Goal: Download file/media

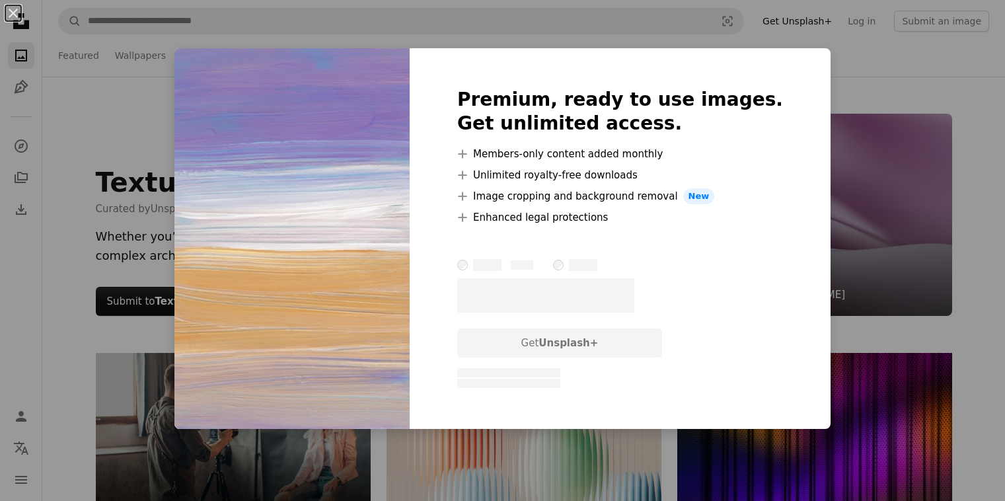
scroll to position [1520, 0]
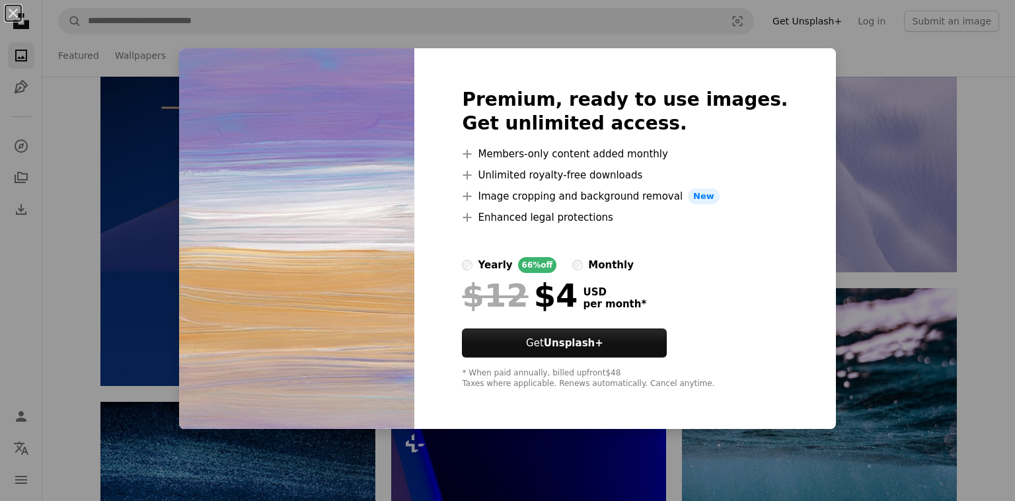
click at [860, 183] on div "An X shape Premium, ready to use images. Get unlimited access. A plus sign Memb…" at bounding box center [507, 250] width 1015 height 501
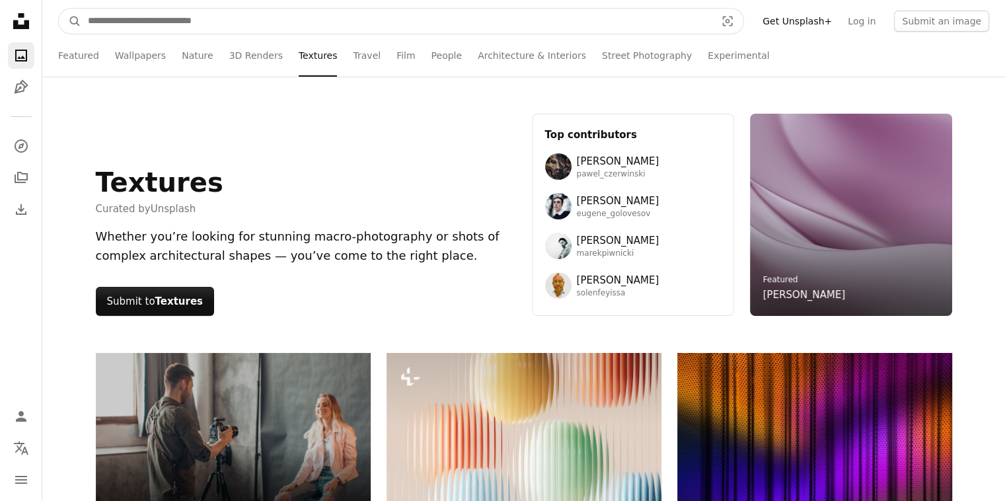
click at [164, 26] on input "Find visuals sitewide" at bounding box center [396, 21] width 630 height 25
type input "*"
type input "****"
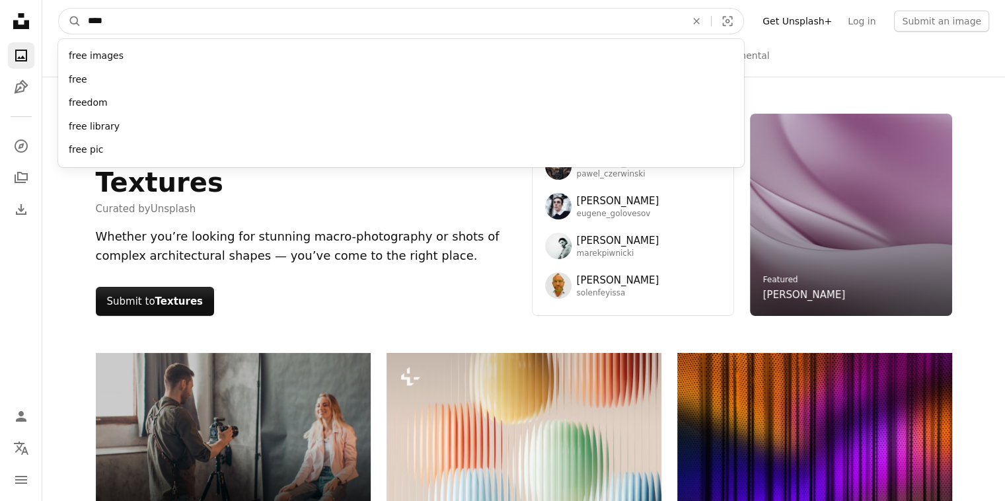
click button "A magnifying glass" at bounding box center [70, 21] width 22 height 25
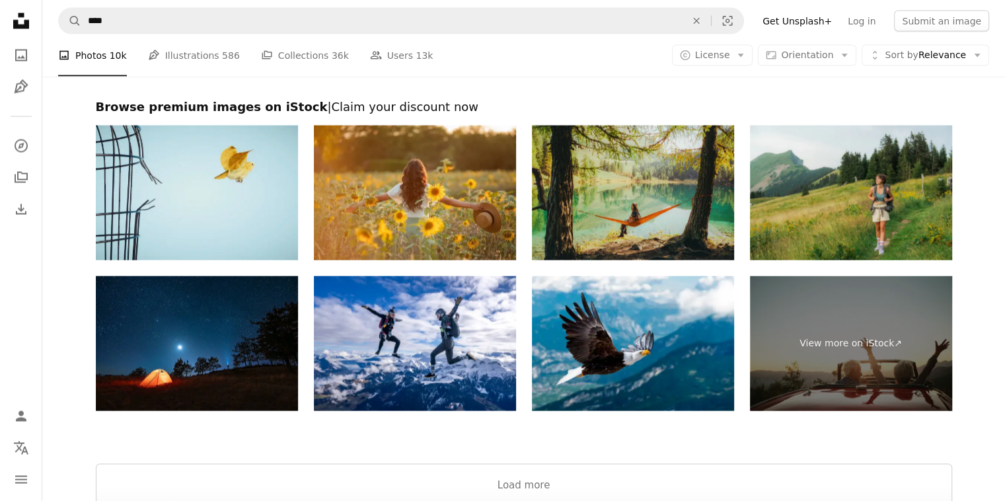
scroll to position [2777, 0]
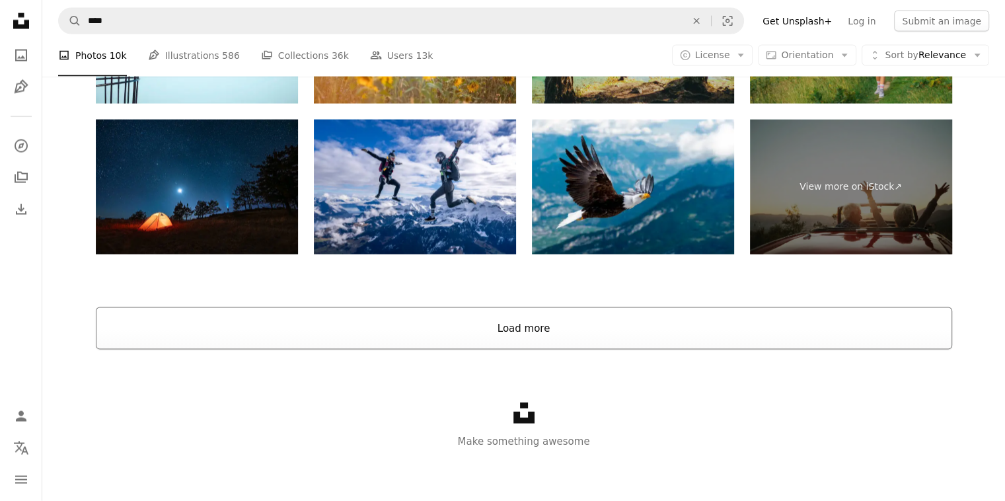
click at [492, 320] on button "Load more" at bounding box center [524, 328] width 856 height 42
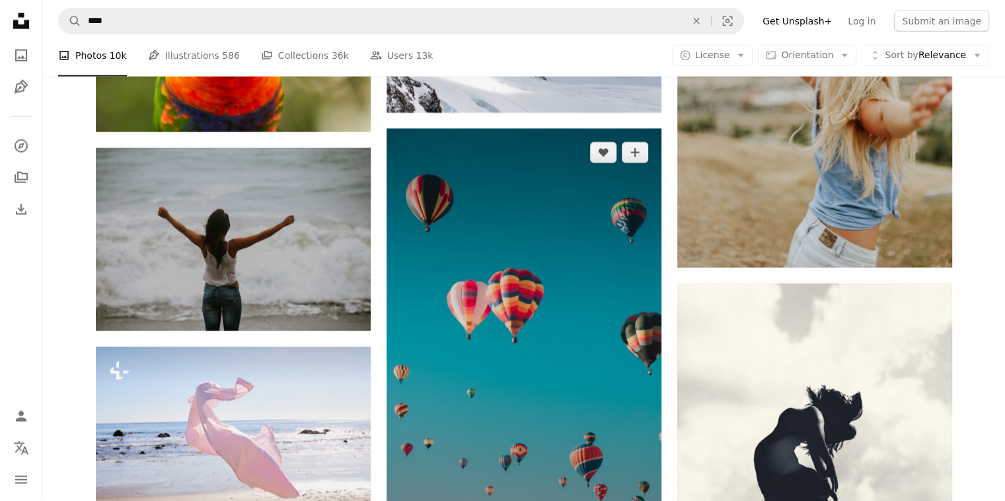
scroll to position [3239, 0]
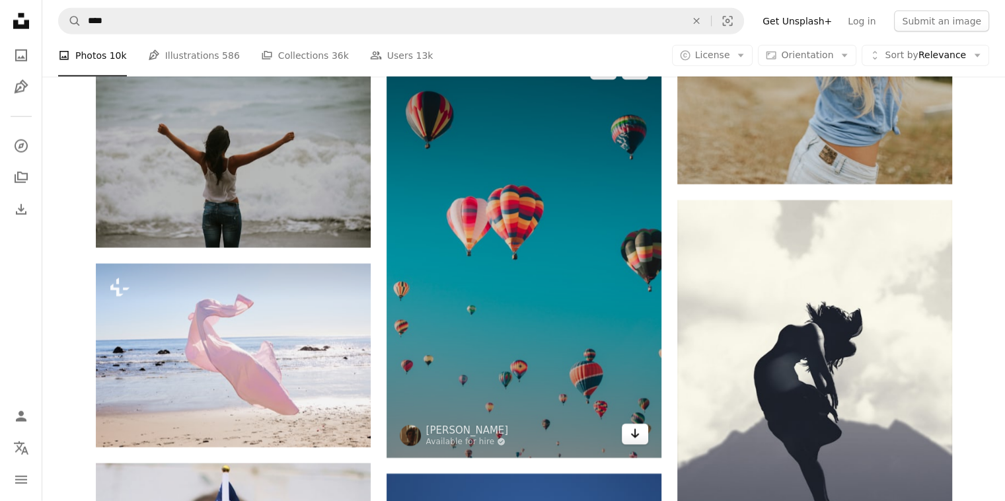
click at [642, 430] on link "Arrow pointing down" at bounding box center [635, 434] width 26 height 21
